Goal: Register for event/course

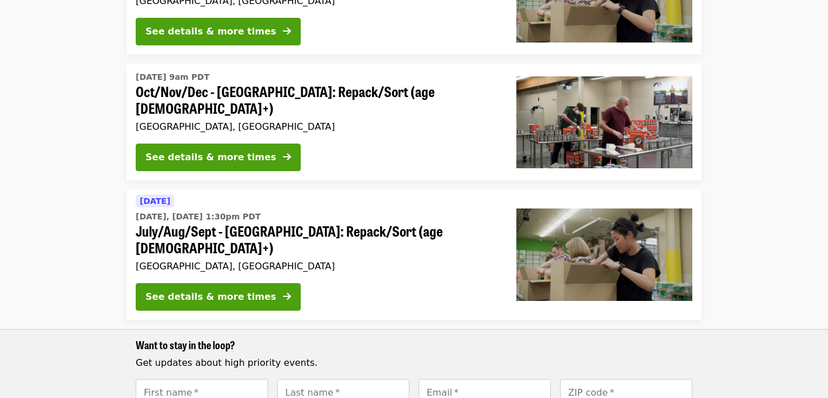
scroll to position [262, 0]
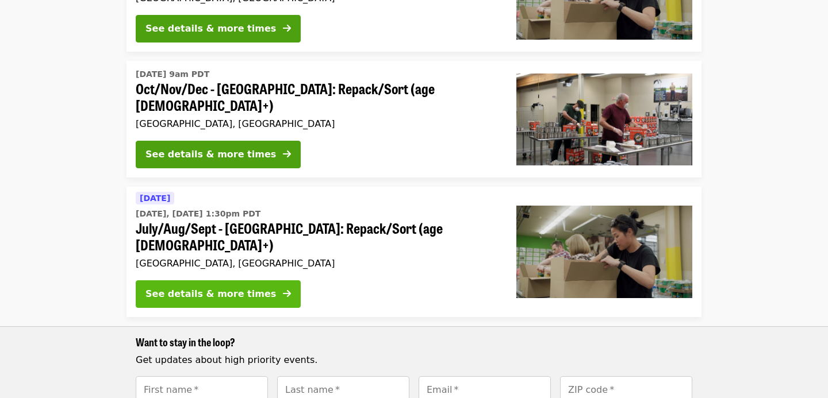
click at [240, 281] on button "See details & more times" at bounding box center [218, 295] width 165 height 28
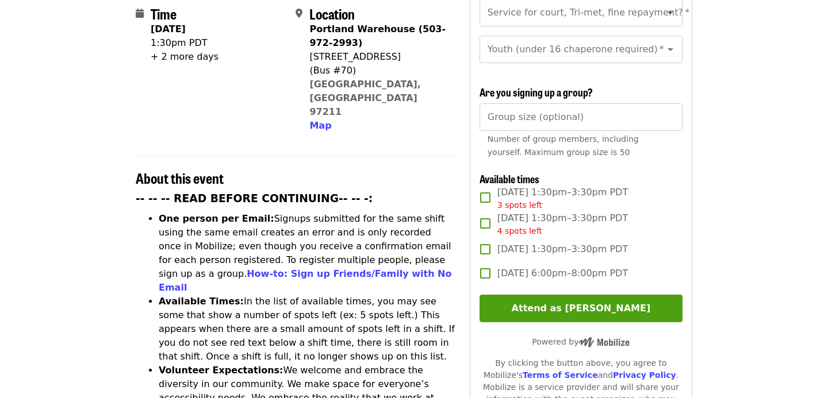
scroll to position [294, 0]
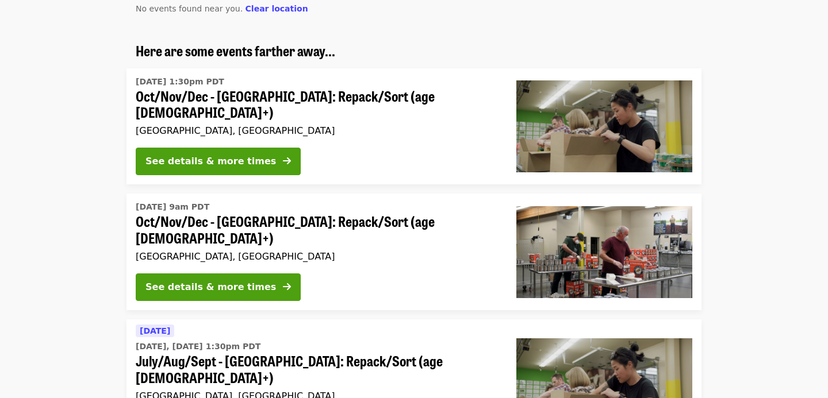
scroll to position [109, 0]
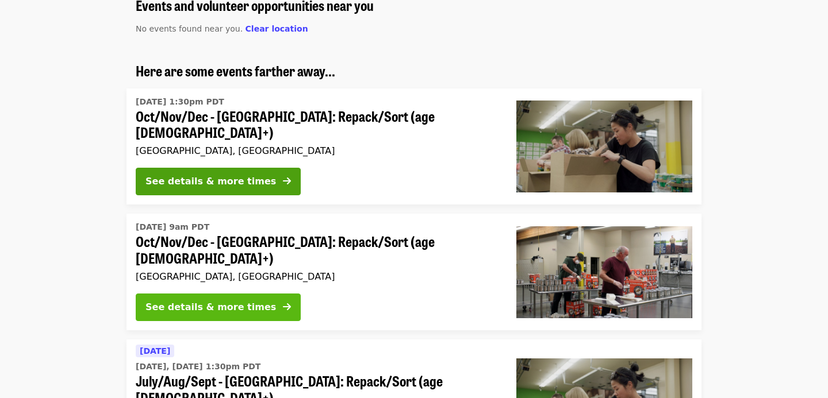
click at [283, 302] on icon "arrow-right icon" at bounding box center [287, 307] width 8 height 11
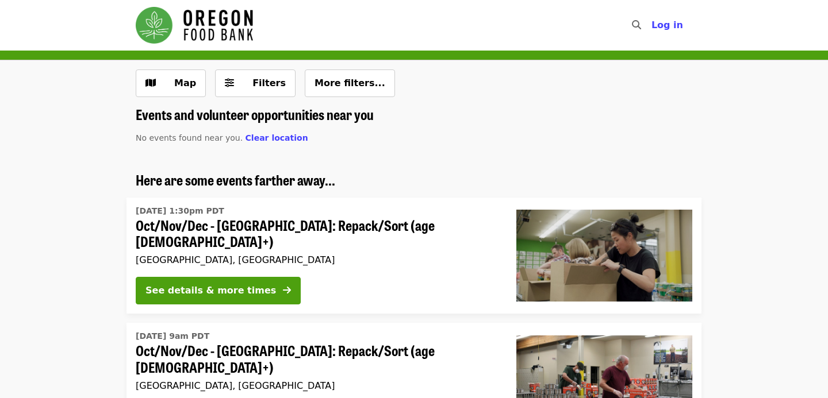
scroll to position [109, 0]
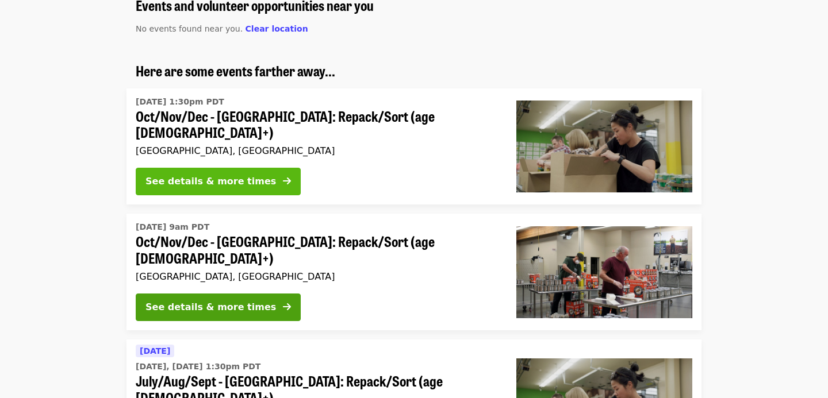
click at [283, 176] on icon "arrow-right icon" at bounding box center [287, 181] width 8 height 11
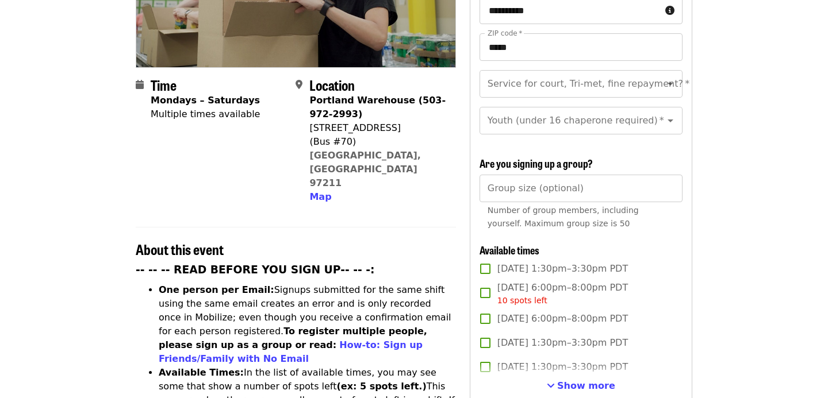
scroll to position [239, 0]
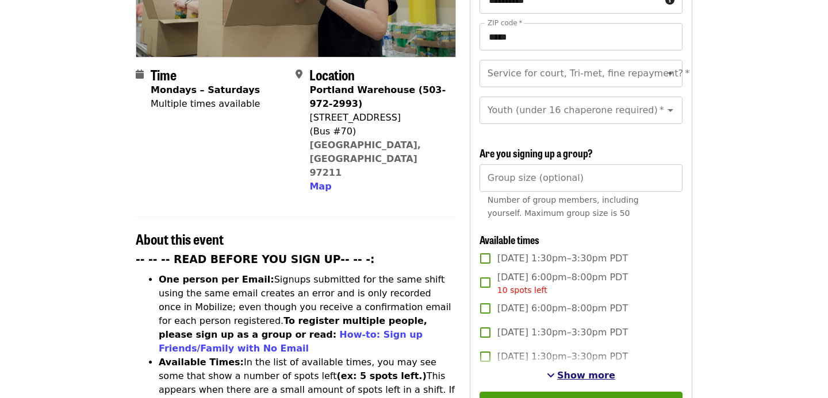
click at [598, 370] on span "Show more" at bounding box center [586, 375] width 58 height 11
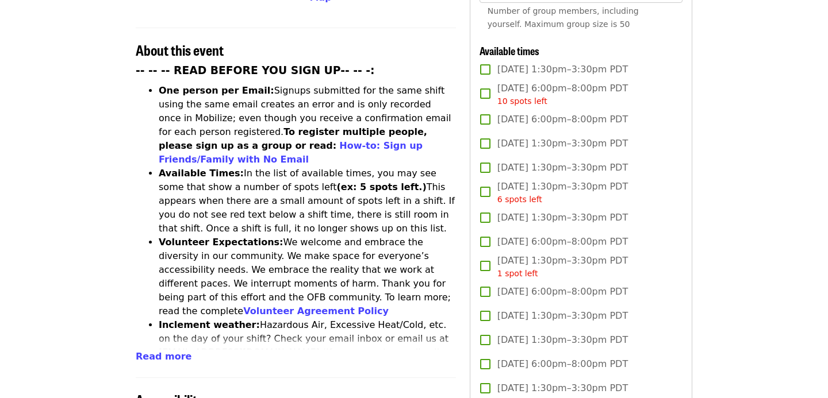
scroll to position [381, 0]
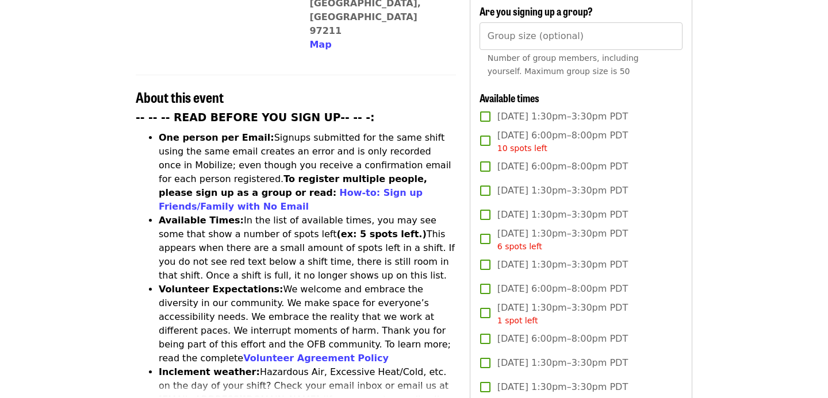
scroll to position [109, 0]
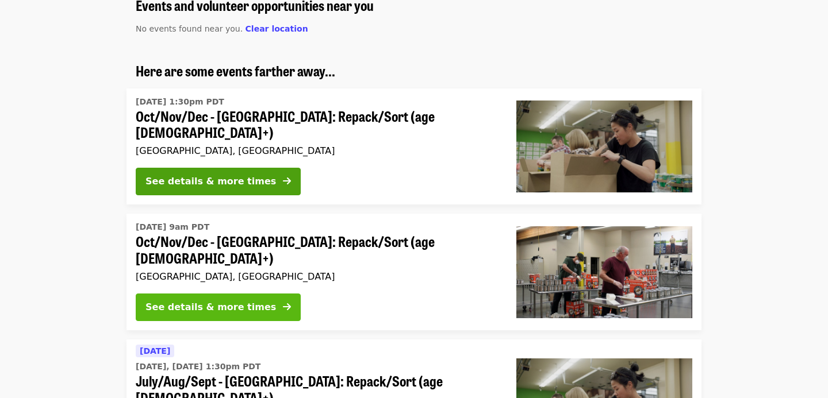
click at [205, 301] on div "See details & more times" at bounding box center [210, 308] width 131 height 14
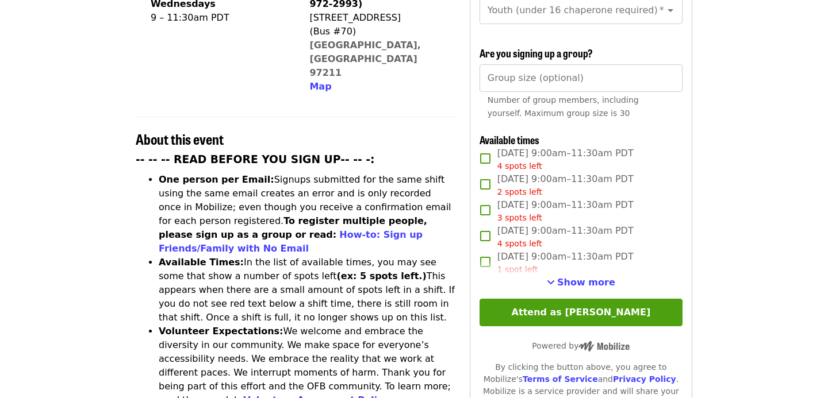
scroll to position [350, 0]
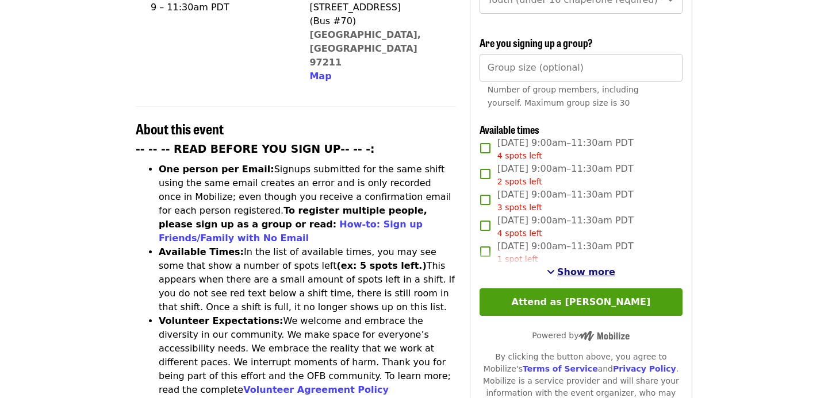
click at [599, 267] on span "Show more" at bounding box center [586, 272] width 58 height 11
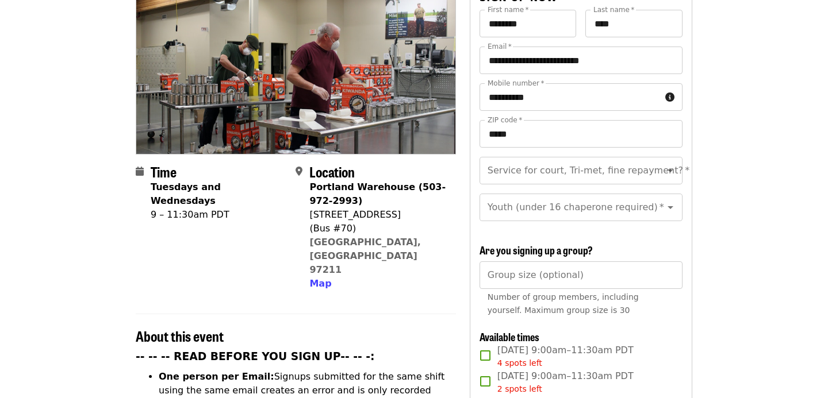
scroll to position [143, 0]
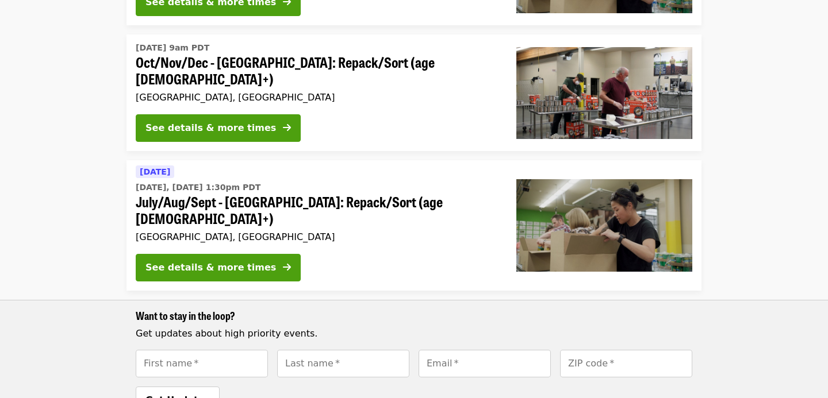
scroll to position [292, 0]
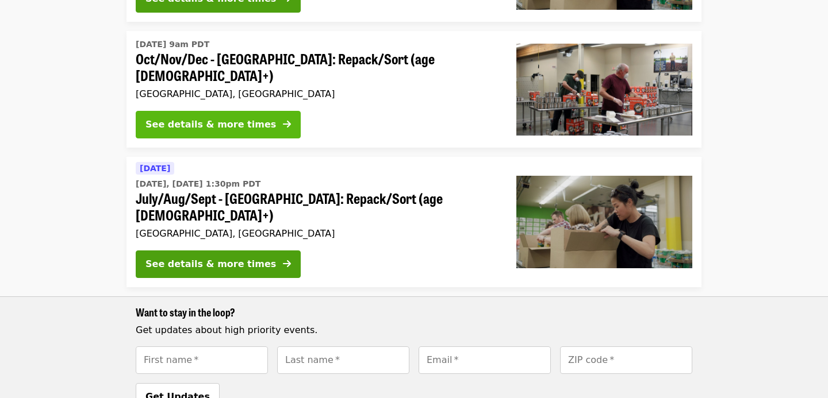
click at [221, 118] on div "See details & more times" at bounding box center [210, 125] width 131 height 14
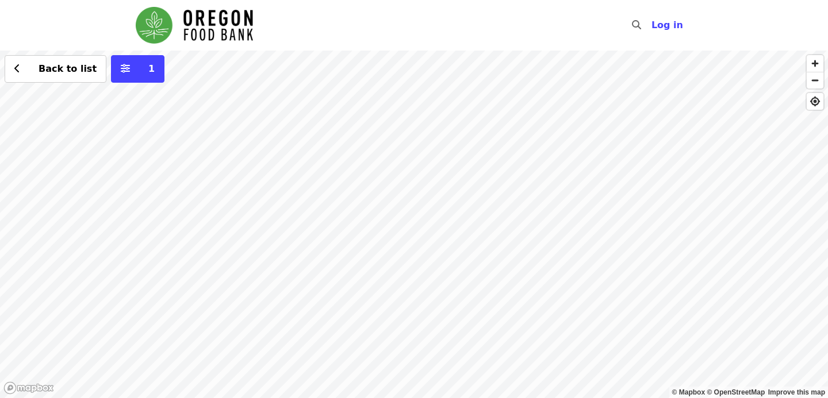
click at [392, 184] on div "Back to list 1" at bounding box center [414, 225] width 828 height 348
drag, startPoint x: 405, startPoint y: 318, endPoint x: 394, endPoint y: 433, distance: 115.5
click at [394, 398] on html "Skip to content ​ Log in © Mapbox © OpenStreetMap Improve this map [DATE] 9am P…" at bounding box center [414, 199] width 828 height 398
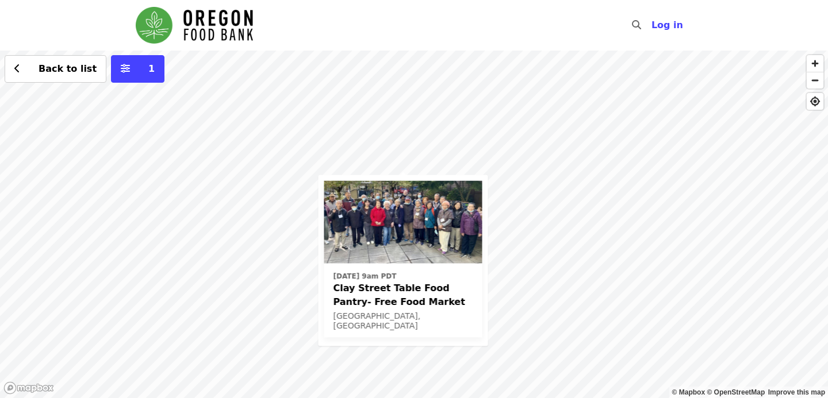
drag, startPoint x: 427, startPoint y: 237, endPoint x: 425, endPoint y: 432, distance: 194.9
click at [425, 398] on html "Skip to content ​ Log in © Mapbox © OpenStreetMap Improve this map [DATE] 9am P…" at bounding box center [414, 199] width 828 height 398
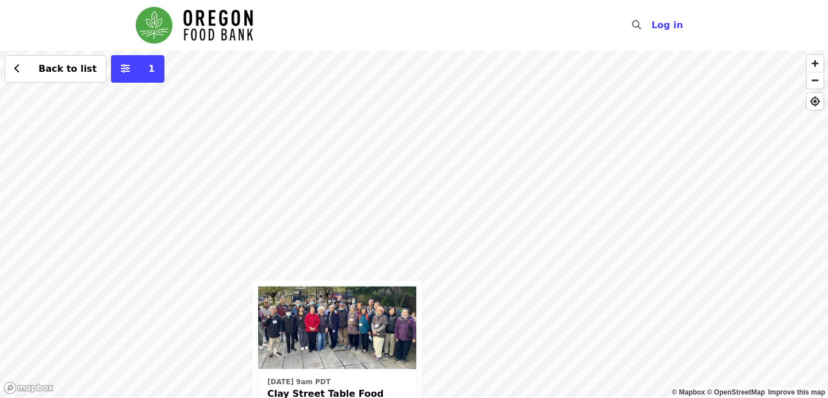
drag, startPoint x: 431, startPoint y: 122, endPoint x: 409, endPoint y: 329, distance: 208.8
click at [409, 332] on div "[DATE] 9am PDT Clay Street Table Food Pantry- Free Food Market [GEOGRAPHIC_DATA…" at bounding box center [414, 225] width 828 height 348
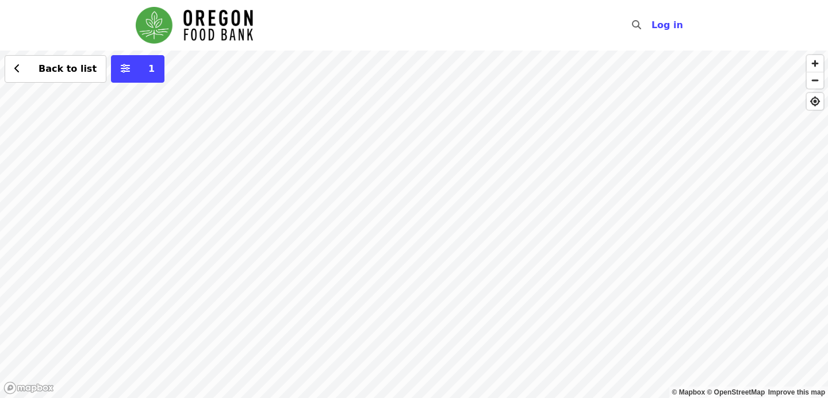
drag, startPoint x: 450, startPoint y: 167, endPoint x: 452, endPoint y: 325, distance: 158.7
click at [452, 325] on div "[DATE] 9am PDT Clay Street Table Food Pantry- Free Food Market [GEOGRAPHIC_DATA…" at bounding box center [414, 225] width 828 height 348
click at [582, 170] on div "[DATE] 9am PDT Clay Street Table Food Pantry- Free Food Market [GEOGRAPHIC_DATA…" at bounding box center [414, 225] width 828 height 348
click at [400, 212] on div "Back to list 1" at bounding box center [414, 225] width 828 height 348
click at [392, 233] on span "See 4 actions at this location" at bounding box center [397, 230] width 151 height 11
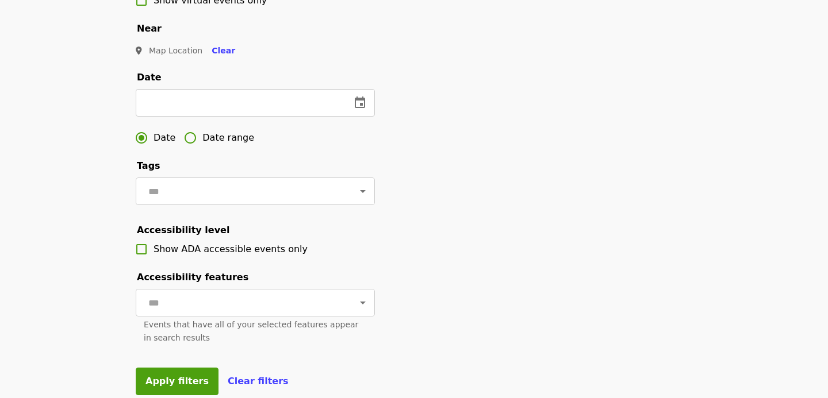
scroll to position [205, 0]
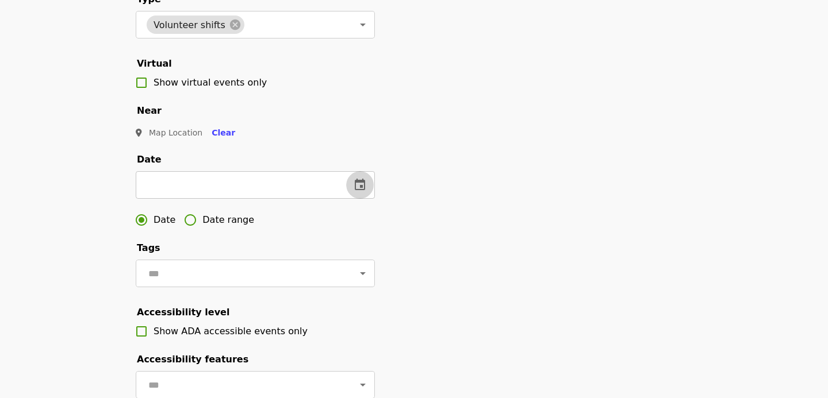
click at [356, 171] on button "change date" at bounding box center [360, 185] width 28 height 28
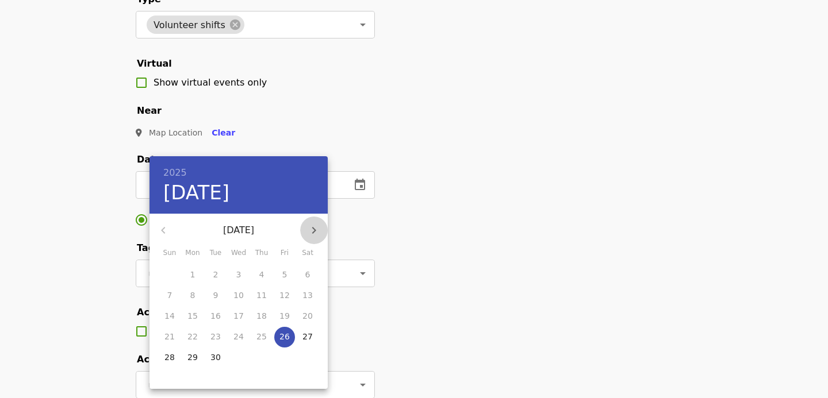
click at [314, 229] on icon "button" at bounding box center [314, 230] width 4 height 7
click at [308, 278] on p "4" at bounding box center [307, 274] width 5 height 11
type input "**********"
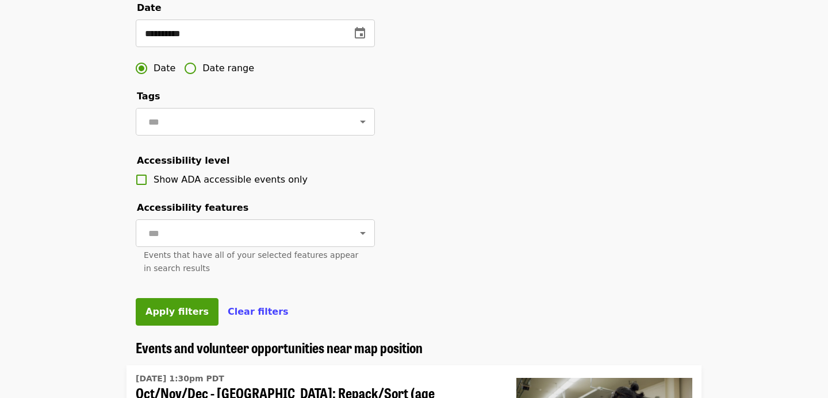
scroll to position [364, 0]
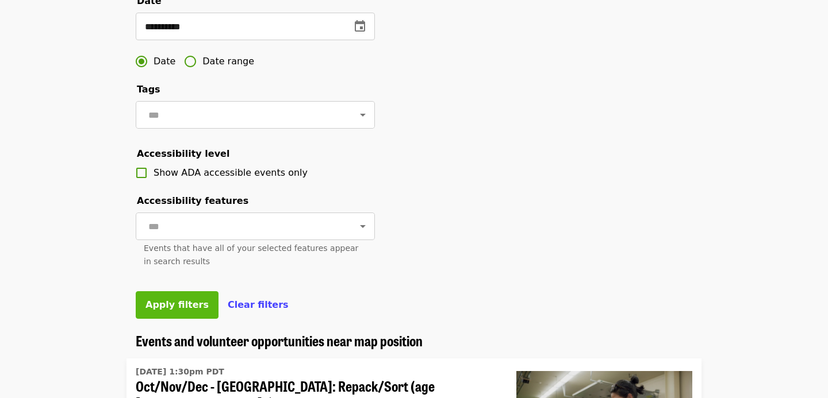
click at [153, 300] on span "Apply filters" at bounding box center [176, 305] width 63 height 11
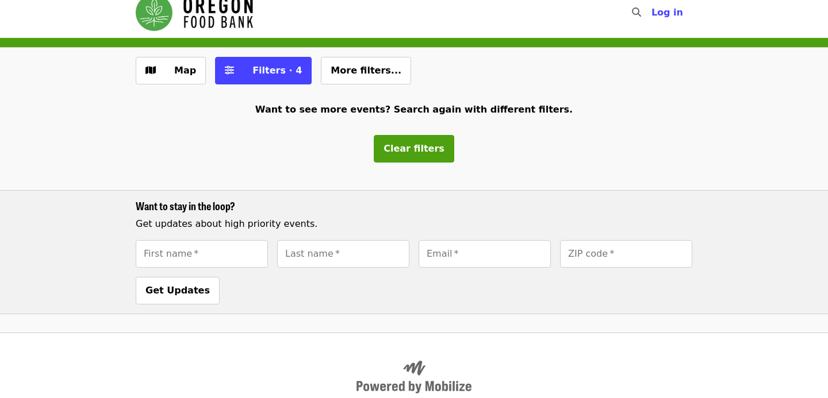
scroll to position [16, 0]
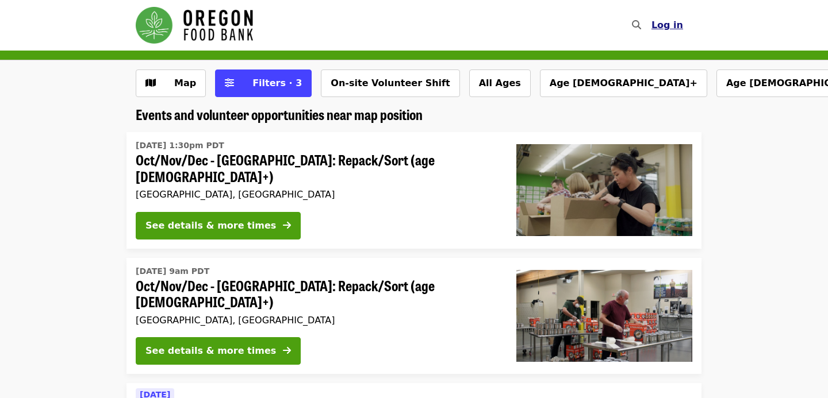
click at [672, 25] on span "Log in" at bounding box center [667, 25] width 32 height 11
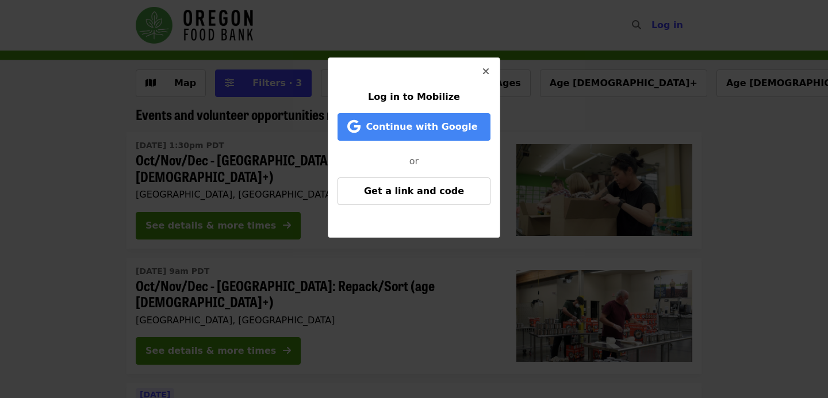
click at [487, 70] on icon "times icon" at bounding box center [485, 71] width 7 height 11
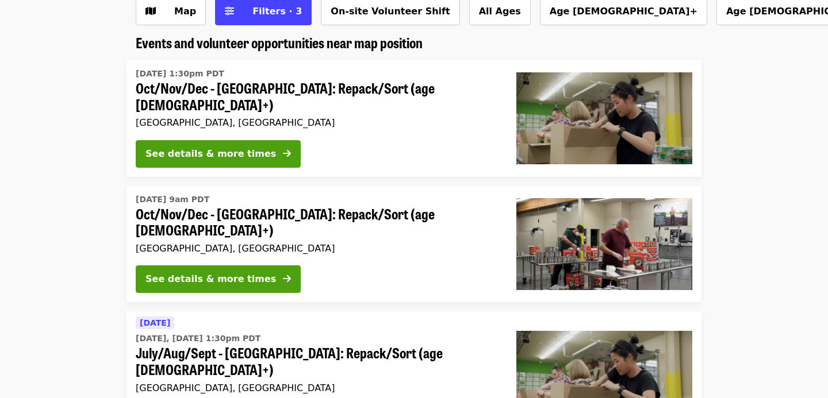
scroll to position [71, 0]
